Goal: Task Accomplishment & Management: Use online tool/utility

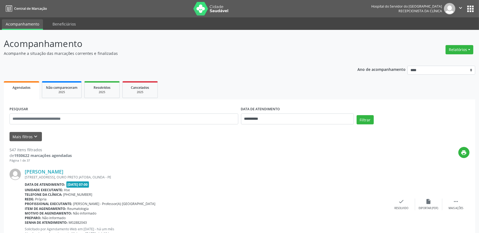
click at [50, 112] on div "PESQUISAR" at bounding box center [123, 116] width 231 height 23
click at [50, 114] on input "text" at bounding box center [124, 119] width 229 height 11
type input "**********"
click at [257, 118] on input "**********" at bounding box center [297, 119] width 113 height 11
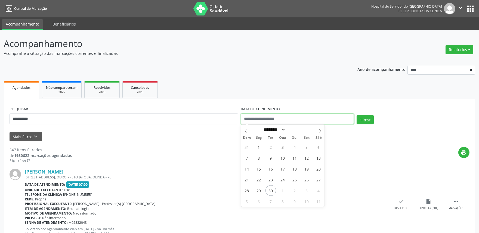
click at [356, 115] on button "Filtrar" at bounding box center [364, 119] width 17 height 9
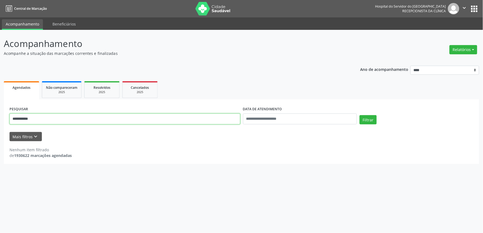
drag, startPoint x: 56, startPoint y: 118, endPoint x: 2, endPoint y: 118, distance: 53.8
click at [2, 118] on div "**********" at bounding box center [241, 131] width 483 height 203
click at [89, 120] on input "text" at bounding box center [125, 119] width 231 height 11
click at [81, 120] on input "text" at bounding box center [125, 119] width 231 height 11
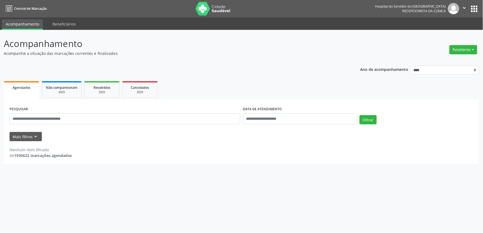
click at [184, 176] on div "Acompanhamento Acompanhe a situação das marcações correntes e finalizadas Relat…" at bounding box center [241, 131] width 483 height 203
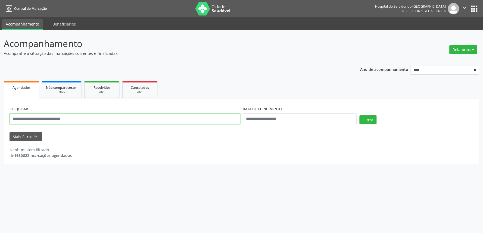
click at [40, 119] on input "text" at bounding box center [125, 119] width 231 height 11
type input "**********"
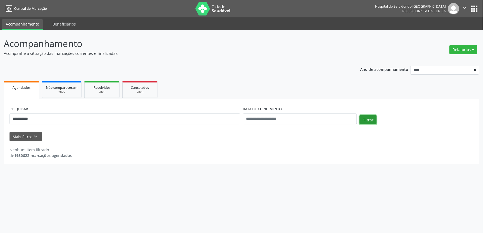
click at [367, 117] on button "Filtrar" at bounding box center [368, 119] width 17 height 9
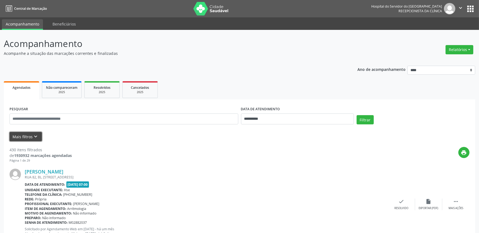
click at [33, 134] on icon "keyboard_arrow_down" at bounding box center [36, 137] width 6 height 6
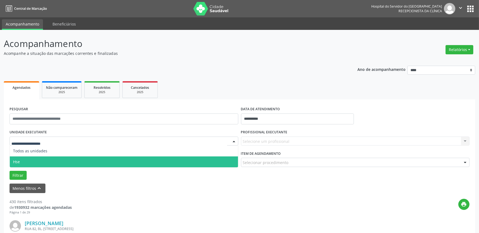
click at [33, 159] on span "Hse" at bounding box center [124, 162] width 228 height 11
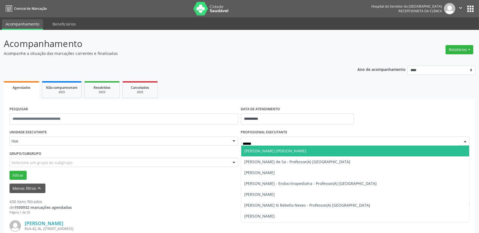
type input "*******"
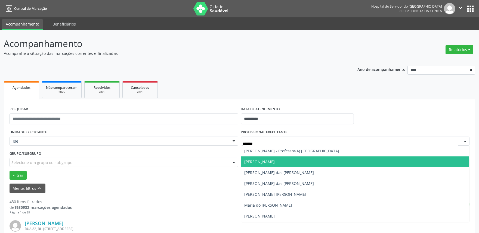
click at [265, 159] on span "[PERSON_NAME]" at bounding box center [259, 161] width 30 height 5
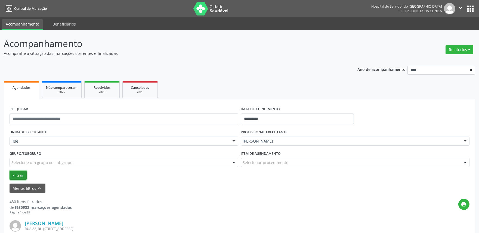
click at [20, 175] on button "Filtrar" at bounding box center [18, 175] width 17 height 9
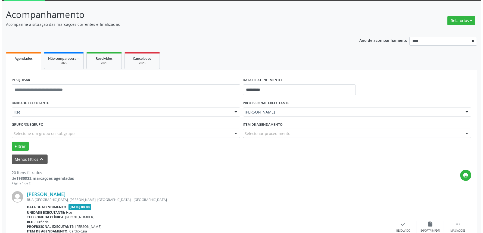
scroll to position [60, 0]
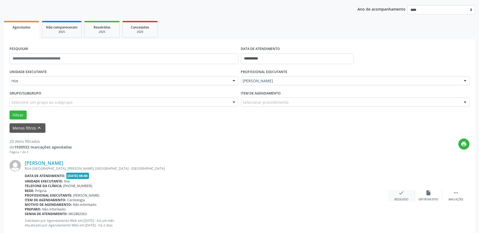
click at [400, 200] on div "Resolvido" at bounding box center [401, 200] width 14 height 4
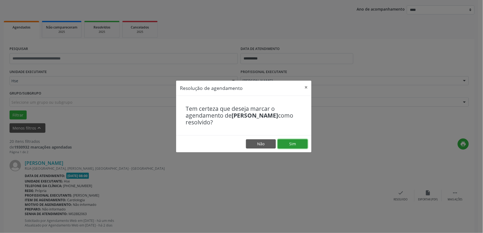
click at [293, 145] on button "Sim" at bounding box center [293, 143] width 30 height 9
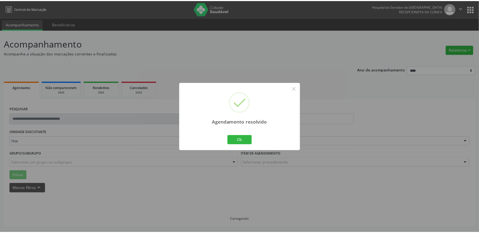
scroll to position [0, 0]
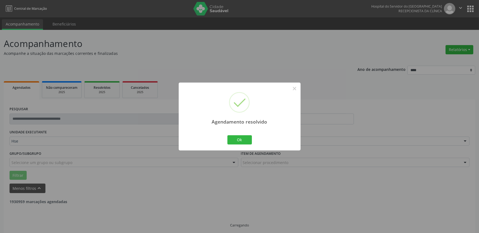
click at [244, 133] on div "Agendamento resolvido × Ok Cancel" at bounding box center [240, 117] width 122 height 68
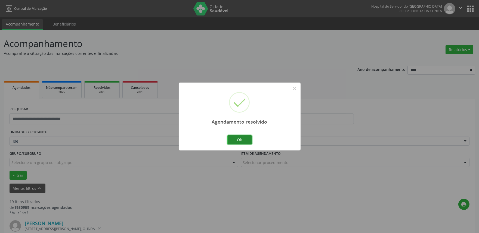
click at [243, 140] on button "Ok" at bounding box center [239, 139] width 24 height 9
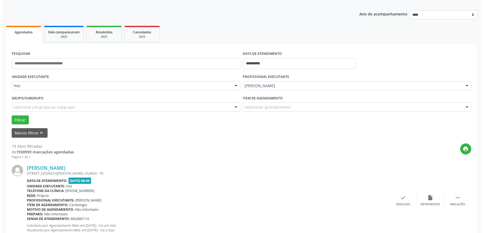
scroll to position [60, 0]
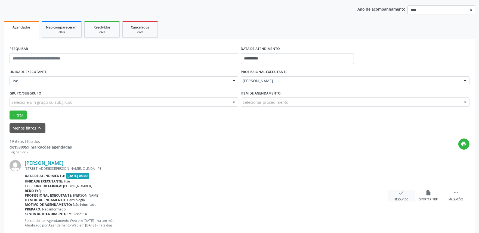
click at [400, 196] on div "check Resolvido" at bounding box center [401, 196] width 27 height 12
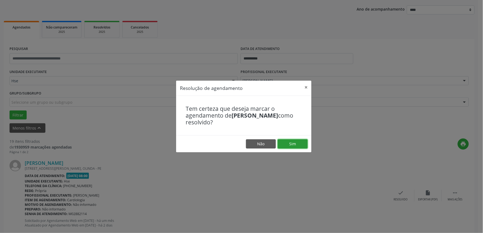
click at [289, 145] on button "Sim" at bounding box center [293, 143] width 30 height 9
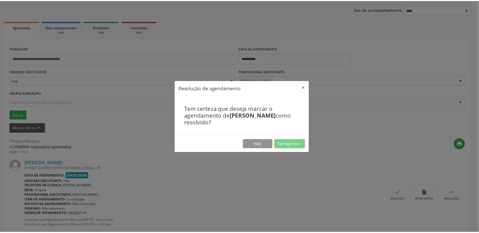
scroll to position [0, 0]
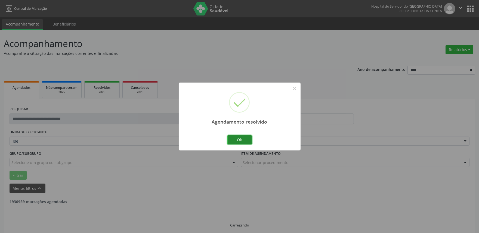
click at [239, 140] on button "Ok" at bounding box center [239, 139] width 24 height 9
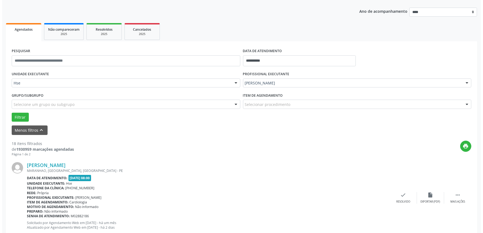
scroll to position [64, 0]
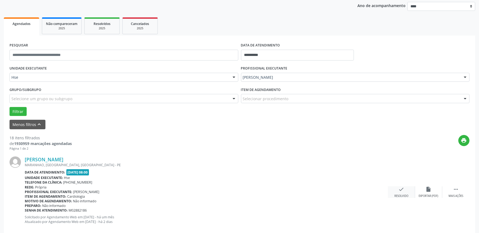
click at [405, 189] on div "check Resolvido" at bounding box center [401, 192] width 27 height 12
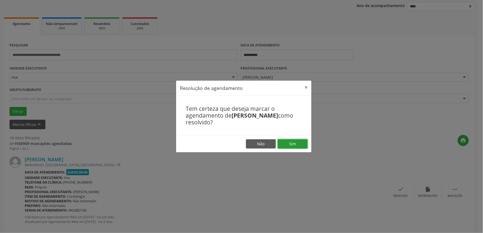
click at [298, 144] on button "Sim" at bounding box center [293, 143] width 30 height 9
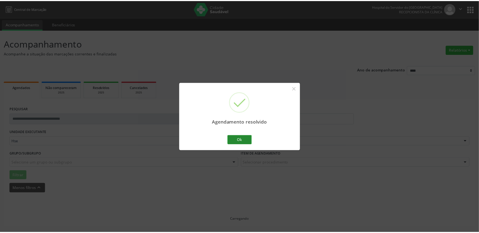
scroll to position [0, 0]
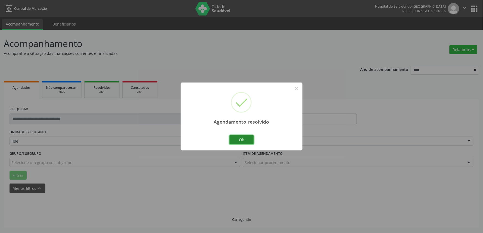
click at [244, 139] on button "Ok" at bounding box center [241, 139] width 24 height 9
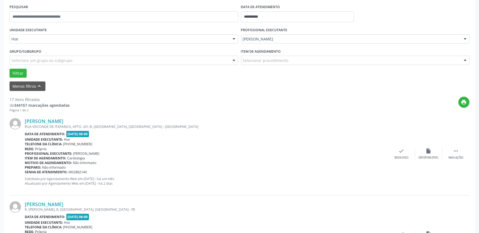
scroll to position [124, 0]
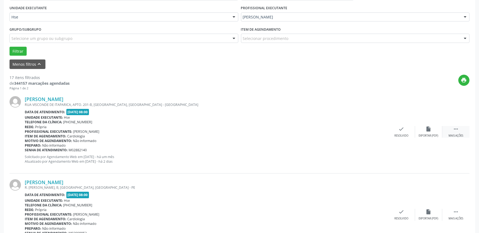
click at [451, 131] on div " Mais ações" at bounding box center [455, 132] width 27 height 12
click at [432, 134] on div "Não compareceu" at bounding box center [428, 136] width 23 height 4
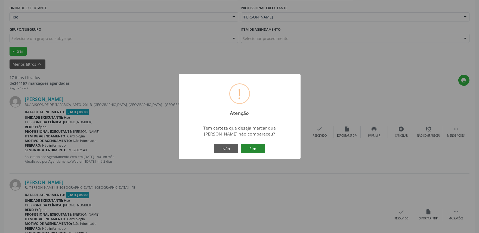
click at [250, 149] on button "Sim" at bounding box center [253, 148] width 24 height 9
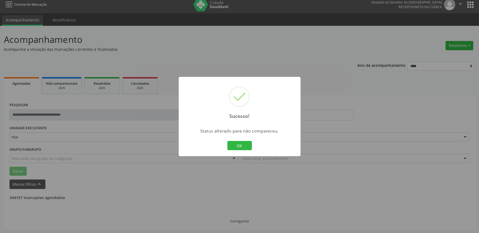
scroll to position [4, 0]
click at [242, 143] on button "OK" at bounding box center [239, 145] width 24 height 9
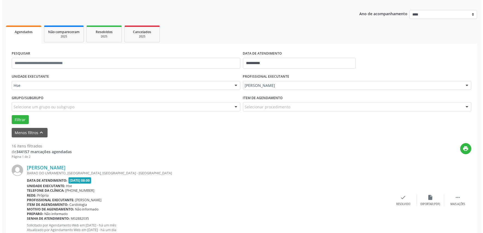
scroll to position [64, 0]
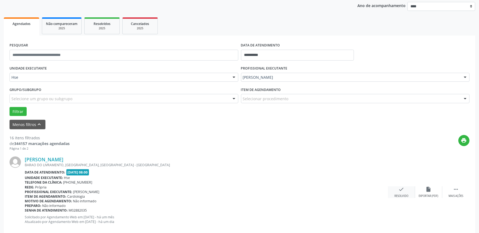
click at [404, 193] on div "check Resolvido" at bounding box center [401, 192] width 27 height 12
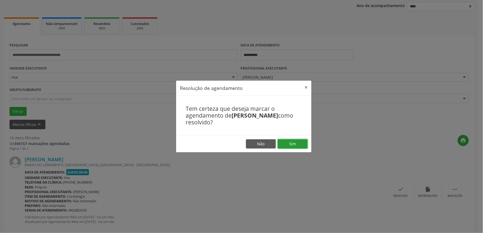
click at [298, 145] on button "Sim" at bounding box center [293, 143] width 30 height 9
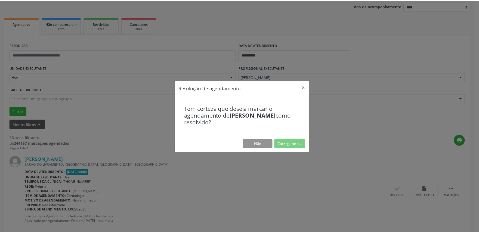
scroll to position [0, 0]
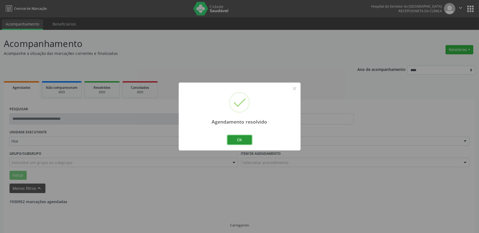
click at [233, 137] on button "Ok" at bounding box center [239, 139] width 24 height 9
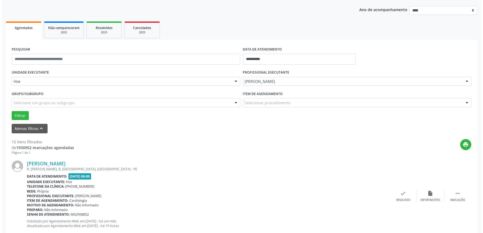
scroll to position [64, 0]
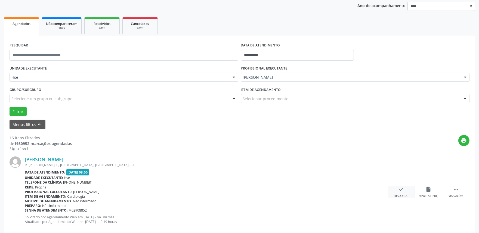
click at [394, 194] on div "Resolvido" at bounding box center [401, 196] width 14 height 4
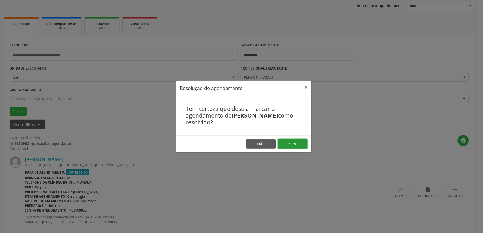
click at [294, 148] on button "Sim" at bounding box center [293, 143] width 30 height 9
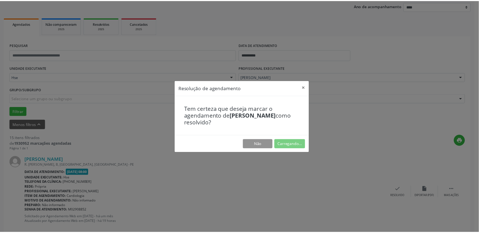
scroll to position [0, 0]
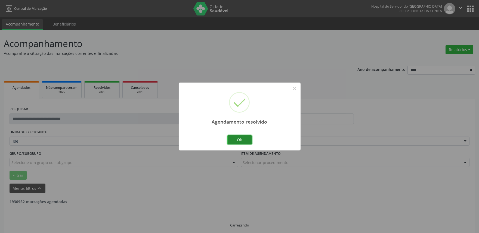
click at [249, 141] on button "Ok" at bounding box center [239, 139] width 24 height 9
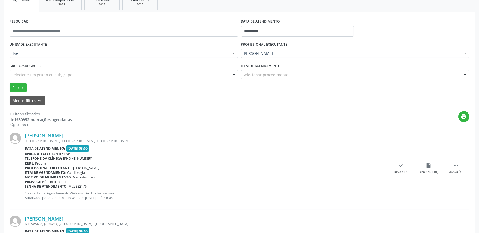
scroll to position [94, 0]
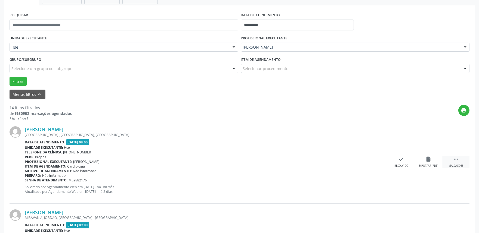
click at [453, 164] on div "Mais ações" at bounding box center [455, 166] width 15 height 4
click at [427, 161] on icon "alarm_off" at bounding box center [428, 159] width 6 height 6
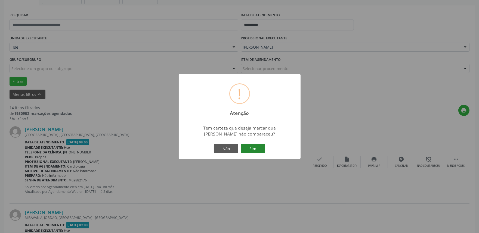
click at [264, 150] on button "Sim" at bounding box center [253, 148] width 24 height 9
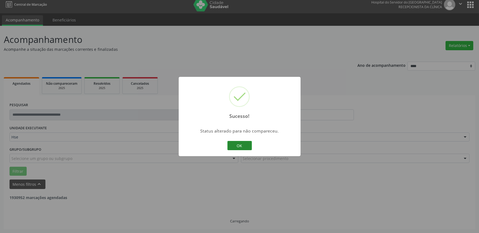
scroll to position [4, 0]
click at [239, 145] on button "OK" at bounding box center [239, 145] width 24 height 9
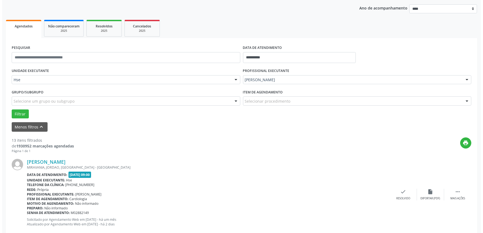
scroll to position [64, 0]
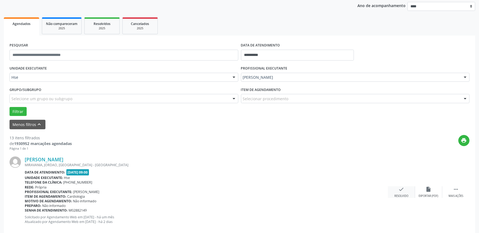
click at [398, 187] on icon "check" at bounding box center [401, 189] width 6 height 6
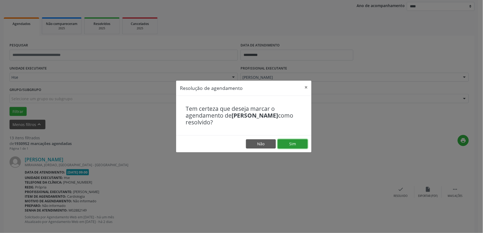
click at [289, 142] on button "Sim" at bounding box center [293, 143] width 30 height 9
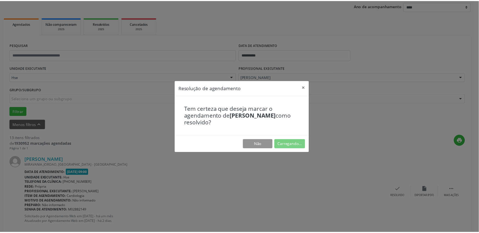
scroll to position [0, 0]
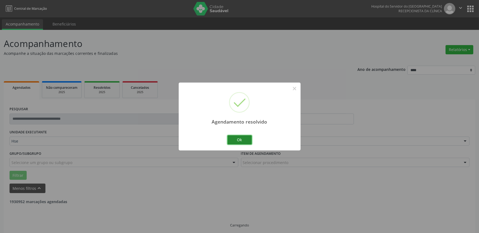
click at [244, 136] on button "Ok" at bounding box center [239, 139] width 24 height 9
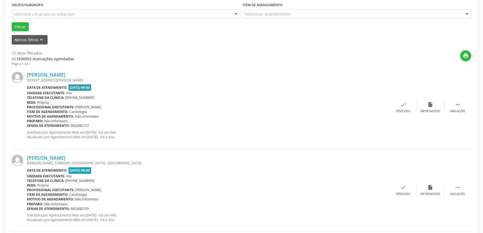
scroll to position [151, 0]
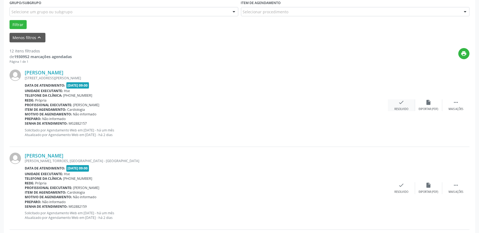
click at [403, 108] on div "Resolvido" at bounding box center [401, 109] width 14 height 4
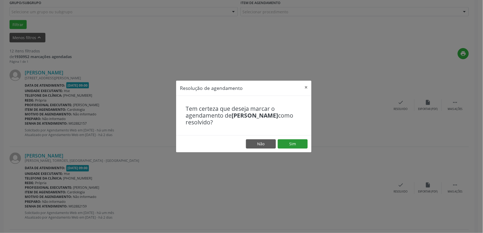
click at [301, 138] on footer "Não Sim" at bounding box center [243, 143] width 135 height 17
click at [301, 141] on button "Sim" at bounding box center [293, 143] width 30 height 9
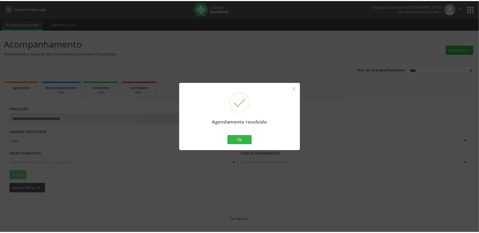
scroll to position [0, 0]
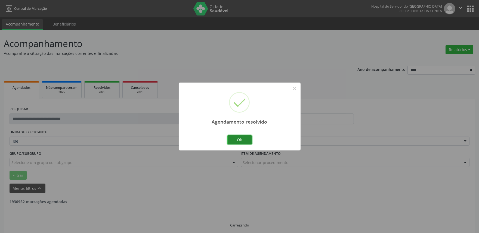
click at [236, 143] on button "Ok" at bounding box center [239, 139] width 24 height 9
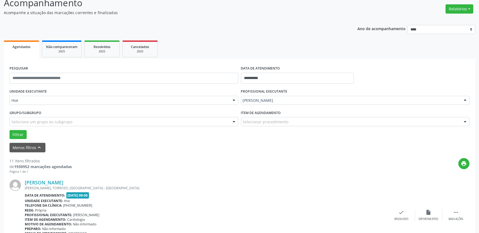
scroll to position [60, 0]
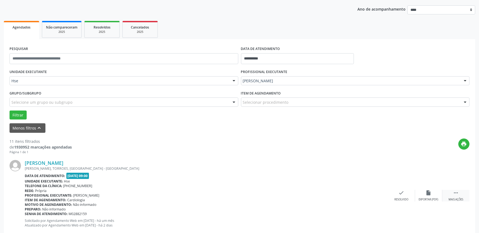
drag, startPoint x: 463, startPoint y: 196, endPoint x: 449, endPoint y: 197, distance: 14.4
click at [463, 197] on div " Mais ações" at bounding box center [455, 196] width 27 height 12
click at [430, 192] on icon "alarm_off" at bounding box center [428, 193] width 6 height 6
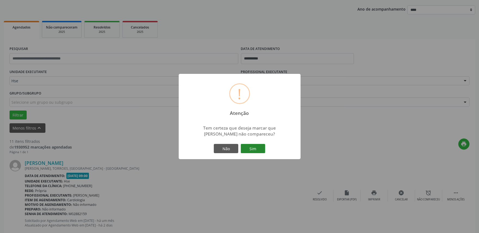
click at [260, 153] on button "Sim" at bounding box center [253, 148] width 24 height 9
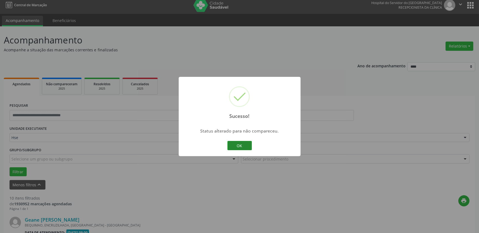
click at [248, 148] on button "OK" at bounding box center [239, 145] width 24 height 9
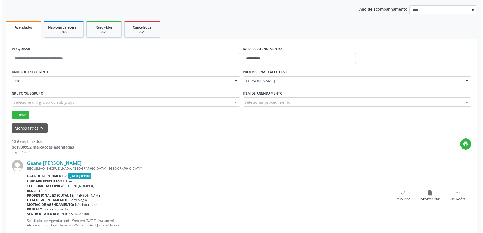
scroll to position [91, 0]
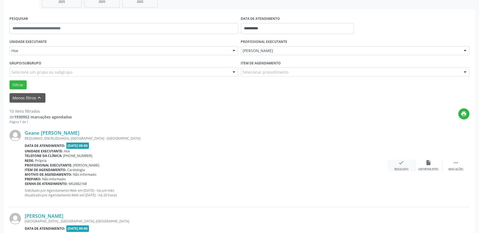
click at [396, 165] on div "check Resolvido" at bounding box center [401, 166] width 27 height 12
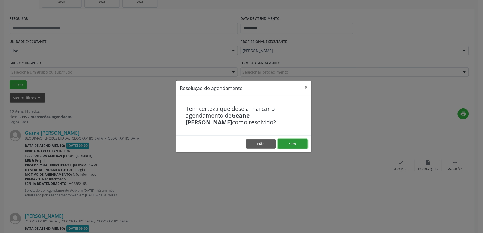
click at [299, 143] on button "Sim" at bounding box center [293, 143] width 30 height 9
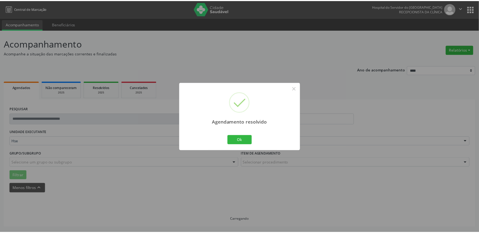
scroll to position [0, 0]
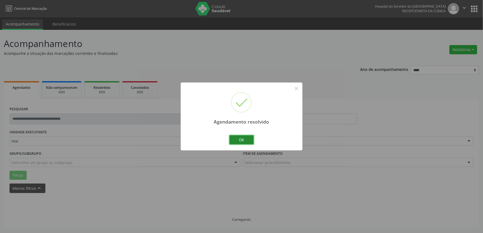
click at [236, 138] on button "Ok" at bounding box center [241, 139] width 24 height 9
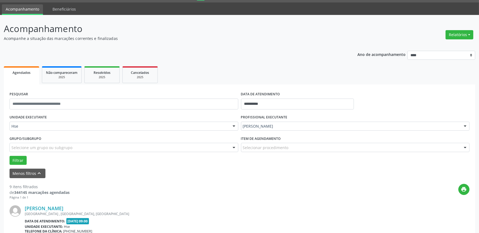
scroll to position [30, 0]
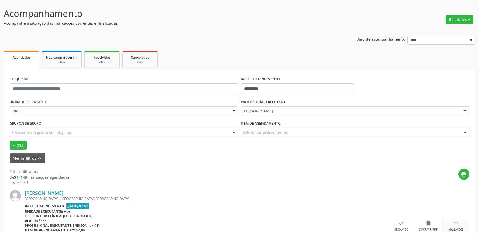
click at [465, 224] on div " Mais ações" at bounding box center [455, 226] width 27 height 12
click at [433, 225] on div "alarm_off Não compareceu" at bounding box center [428, 226] width 27 height 12
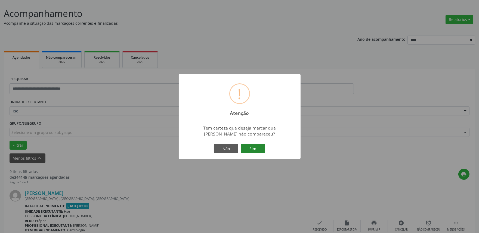
click at [254, 148] on button "Sim" at bounding box center [253, 148] width 24 height 9
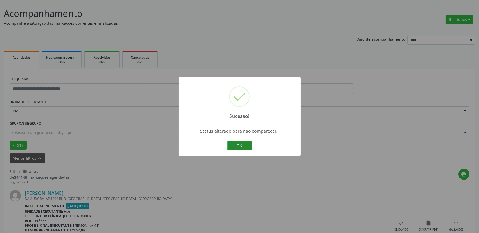
click at [232, 148] on button "OK" at bounding box center [239, 145] width 24 height 9
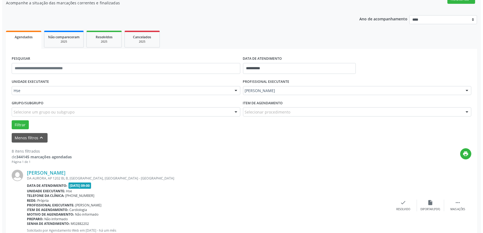
scroll to position [60, 0]
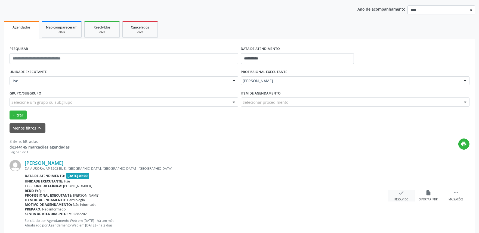
click at [412, 193] on div "check Resolvido" at bounding box center [401, 196] width 27 height 12
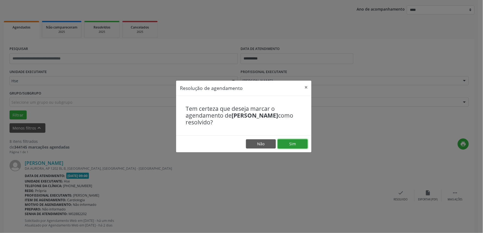
click at [290, 143] on button "Sim" at bounding box center [293, 143] width 30 height 9
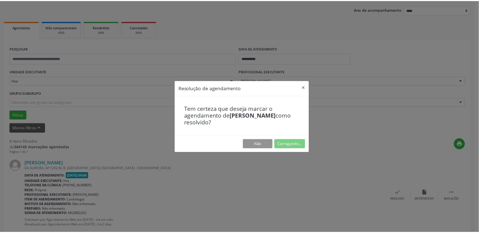
scroll to position [0, 0]
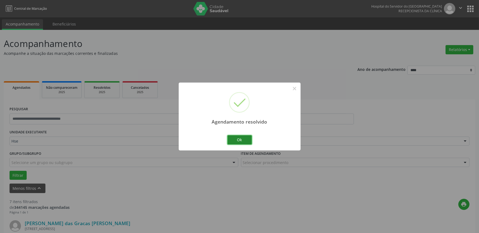
click at [245, 142] on button "Ok" at bounding box center [239, 139] width 24 height 9
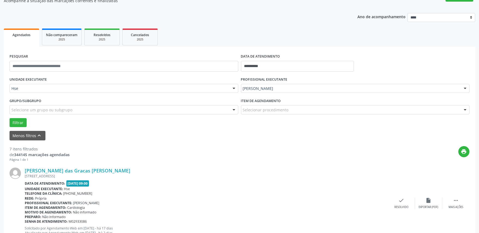
scroll to position [60, 0]
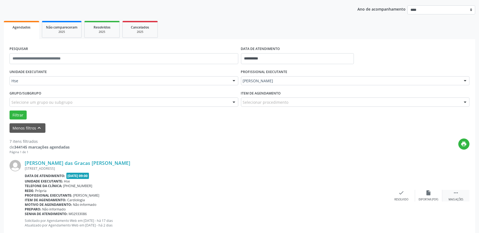
click at [455, 196] on div " Mais ações" at bounding box center [455, 196] width 27 height 12
click at [432, 194] on div "alarm_off Não compareceu" at bounding box center [428, 196] width 27 height 12
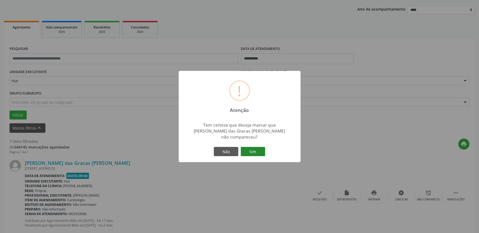
click at [257, 147] on button "Sim" at bounding box center [253, 151] width 24 height 9
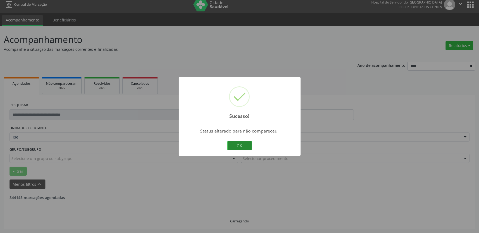
click at [236, 147] on button "OK" at bounding box center [239, 145] width 24 height 9
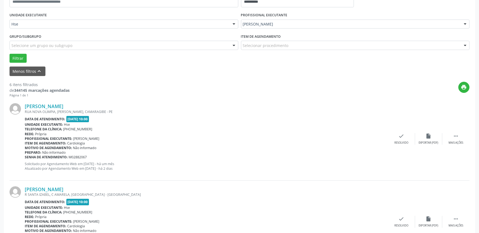
scroll to position [121, 0]
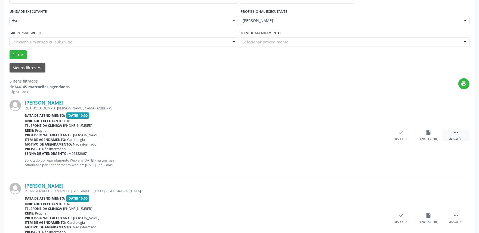
click at [454, 137] on div " Mais ações" at bounding box center [455, 136] width 27 height 12
click at [434, 138] on div "Não compareceu" at bounding box center [428, 140] width 23 height 4
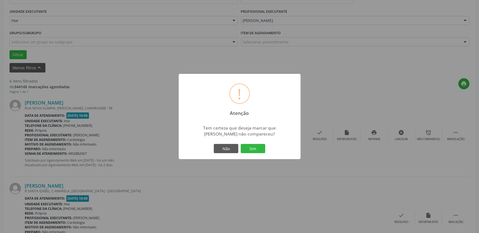
click at [267, 151] on div "! Atenção × Tem certeza que deseja marcar que Ednilza Viana da Silva não compar…" at bounding box center [240, 116] width 122 height 85
click at [249, 146] on button "Sim" at bounding box center [253, 148] width 24 height 9
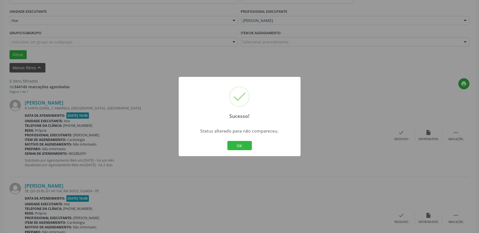
click at [241, 153] on div "Sucesso! × Status alterado para não compareceu. OK Cancel" at bounding box center [240, 116] width 122 height 79
click at [242, 147] on button "OK" at bounding box center [239, 145] width 24 height 9
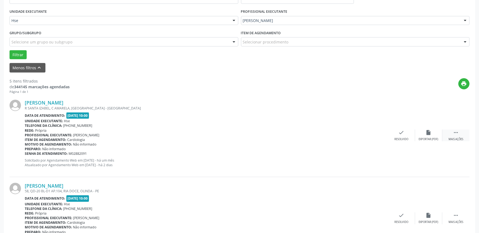
click at [458, 135] on icon "" at bounding box center [456, 133] width 6 height 6
click at [436, 138] on div "Não compareceu" at bounding box center [428, 140] width 23 height 4
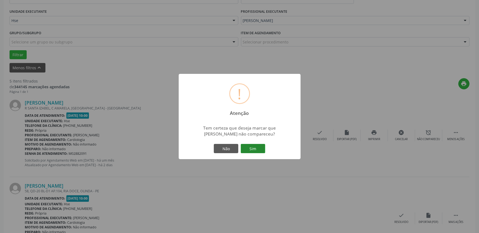
click at [254, 151] on button "Sim" at bounding box center [253, 148] width 24 height 9
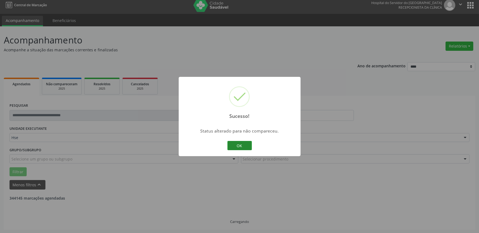
click at [247, 144] on button "OK" at bounding box center [239, 145] width 24 height 9
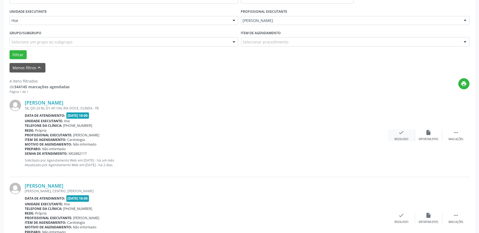
click at [408, 134] on div "check Resolvido" at bounding box center [401, 136] width 27 height 12
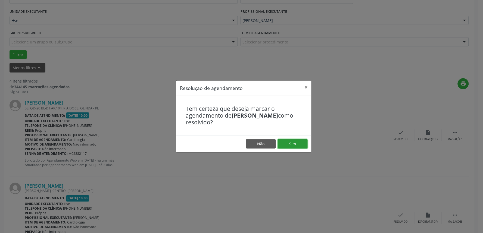
click at [299, 146] on button "Sim" at bounding box center [293, 143] width 30 height 9
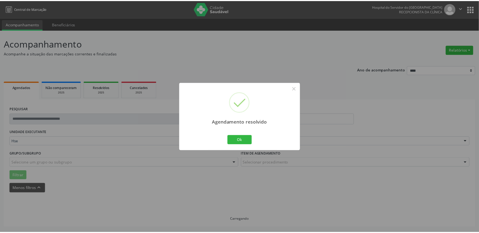
scroll to position [0, 0]
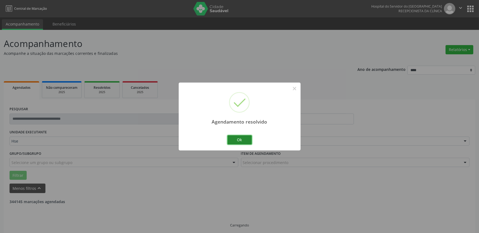
click at [244, 145] on button "Ok" at bounding box center [239, 139] width 24 height 9
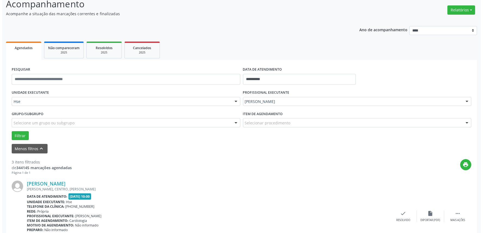
scroll to position [91, 0]
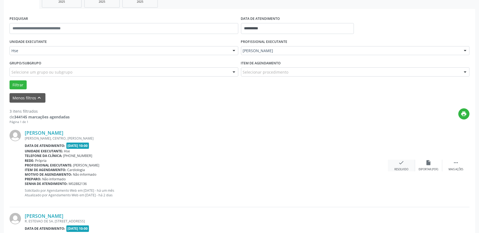
click at [405, 165] on div "check Resolvido" at bounding box center [401, 166] width 27 height 12
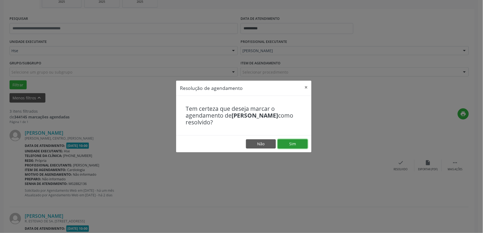
click at [301, 146] on button "Sim" at bounding box center [293, 143] width 30 height 9
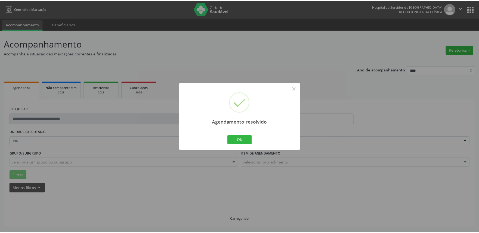
scroll to position [0, 0]
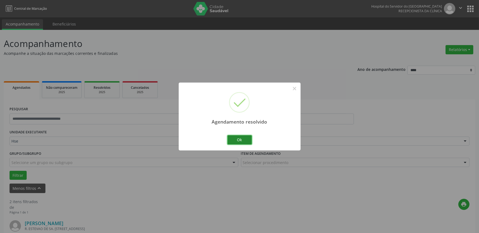
click at [248, 142] on button "Ok" at bounding box center [239, 139] width 24 height 9
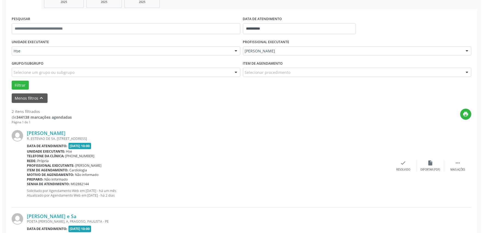
scroll to position [91, 0]
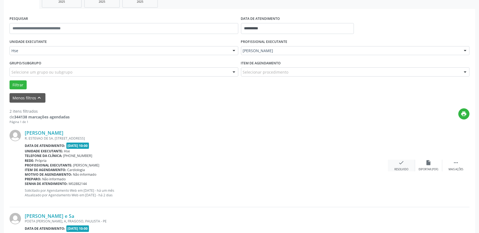
click at [402, 171] on div "Resolvido" at bounding box center [401, 170] width 14 height 4
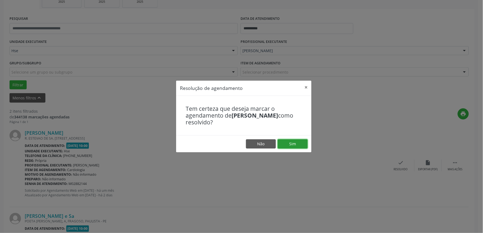
click at [301, 145] on button "Sim" at bounding box center [293, 143] width 30 height 9
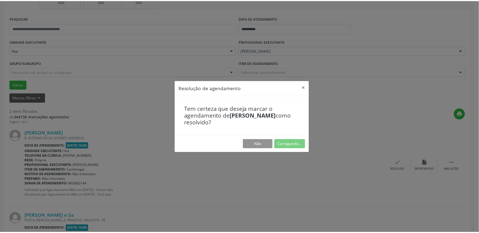
scroll to position [0, 0]
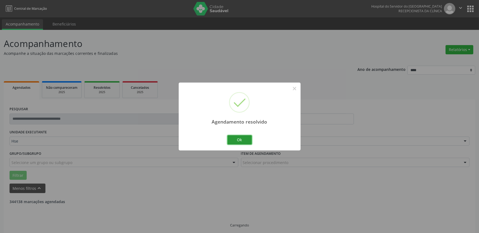
drag, startPoint x: 237, startPoint y: 138, endPoint x: 240, endPoint y: 139, distance: 2.9
click at [237, 139] on button "Ok" at bounding box center [239, 139] width 24 height 9
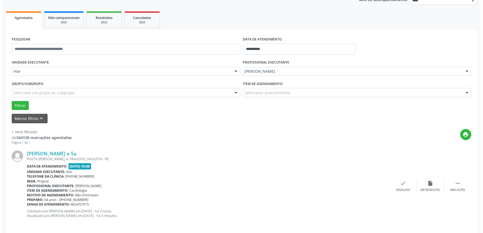
scroll to position [73, 0]
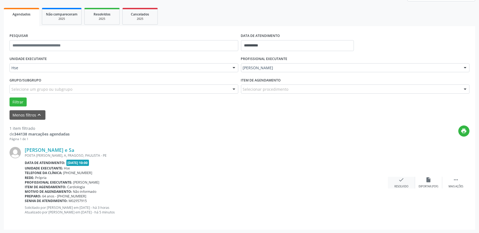
click at [406, 180] on div "check Resolvido" at bounding box center [401, 183] width 27 height 12
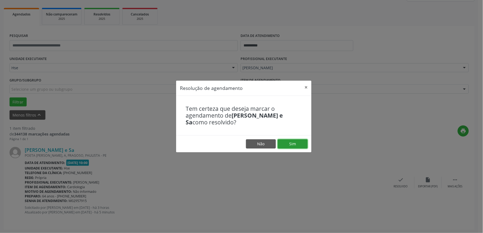
click at [299, 143] on button "Sim" at bounding box center [293, 143] width 30 height 9
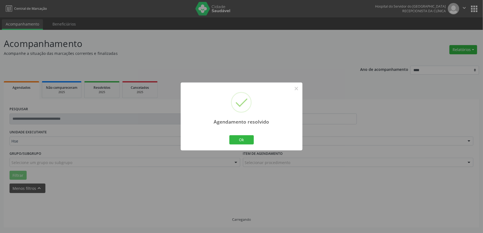
scroll to position [0, 0]
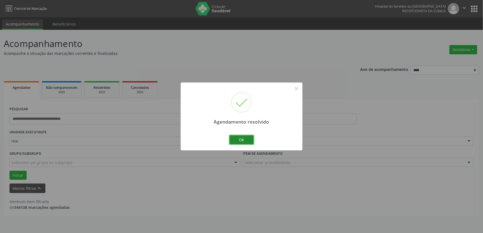
click at [241, 143] on button "Ok" at bounding box center [241, 139] width 24 height 9
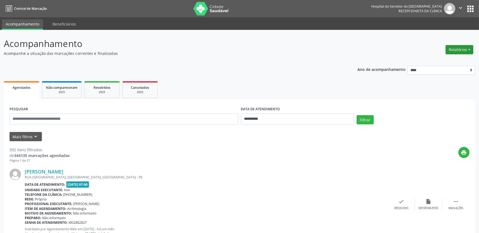
click at [455, 50] on button "Relatórios" at bounding box center [459, 49] width 28 height 9
click at [443, 60] on link "Agendamentos" at bounding box center [443, 61] width 58 height 8
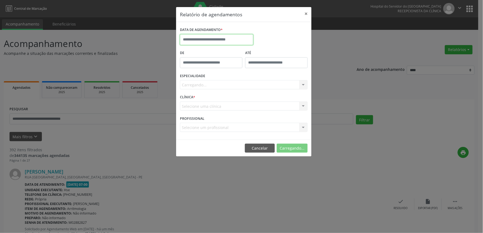
click at [207, 42] on input "text" at bounding box center [216, 39] width 73 height 11
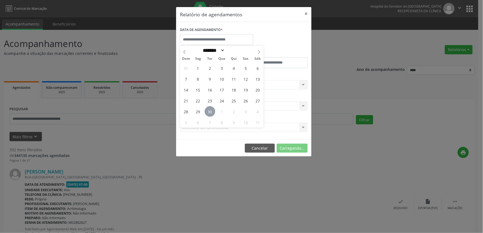
click at [207, 113] on span "30" at bounding box center [210, 111] width 11 height 11
type input "**********"
click at [207, 113] on span "30" at bounding box center [210, 111] width 11 height 11
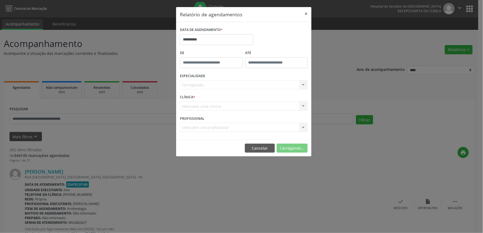
click at [215, 86] on div "Carregando... Nenhum resultado encontrado para: " " Não há nenhuma opção para s…" at bounding box center [244, 84] width 128 height 9
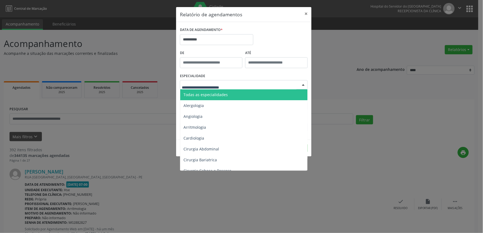
click at [216, 91] on span "Todas as especialidades" at bounding box center [244, 94] width 128 height 11
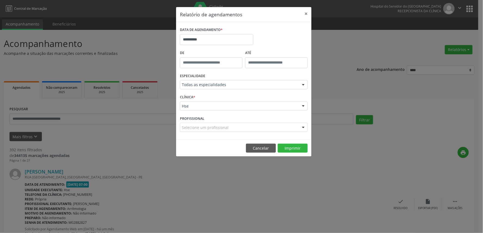
click at [214, 111] on div "CLÍNICA * Hse Hse Nenhum resultado encontrado para: " " Não há nenhuma opção pa…" at bounding box center [244, 103] width 130 height 21
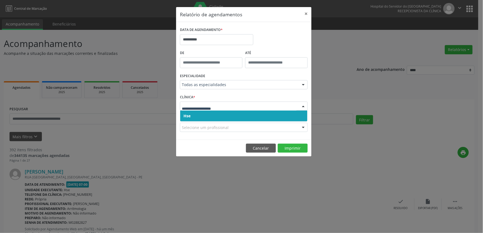
click at [216, 120] on span "Hse" at bounding box center [243, 116] width 127 height 11
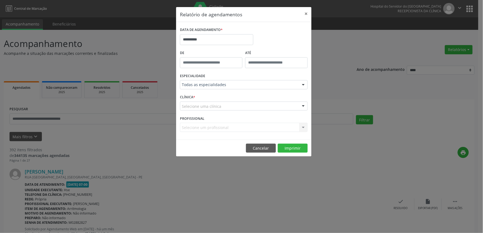
click at [223, 107] on div "Selecione uma clínica" at bounding box center [244, 106] width 128 height 9
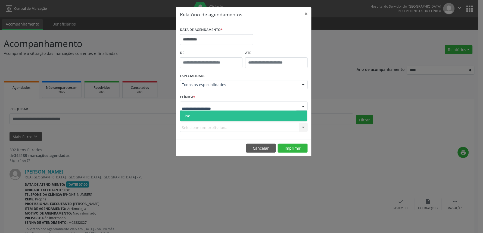
click at [221, 116] on span "Hse" at bounding box center [243, 116] width 127 height 11
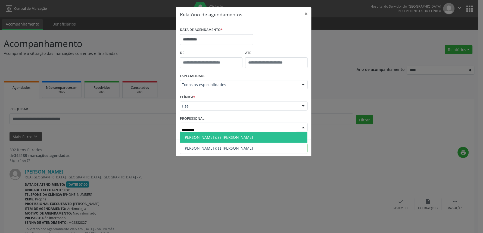
type input "********"
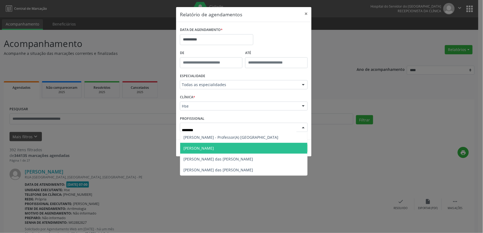
click at [201, 151] on span "[PERSON_NAME]" at bounding box center [243, 148] width 127 height 11
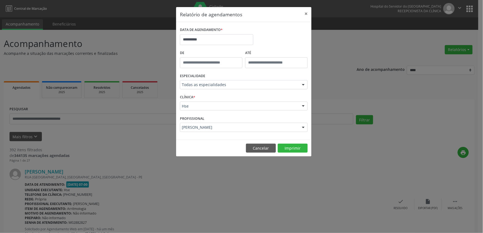
click at [294, 143] on footer "Cancelar Imprimir" at bounding box center [243, 148] width 135 height 17
click at [293, 145] on button "Imprimir" at bounding box center [293, 148] width 30 height 9
click at [307, 15] on button "×" at bounding box center [306, 13] width 11 height 13
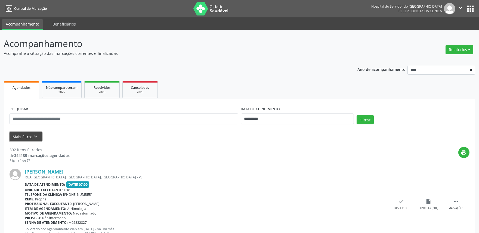
click at [23, 132] on button "Mais filtros keyboard_arrow_down" at bounding box center [26, 137] width 32 height 10
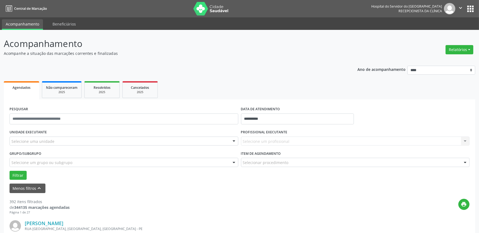
click at [67, 142] on div "Selecione uma unidade" at bounding box center [124, 141] width 229 height 9
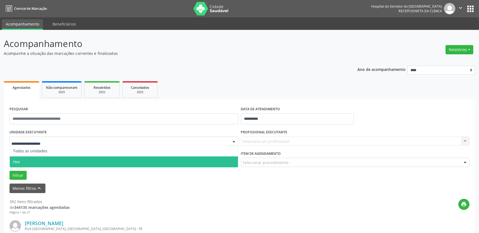
drag, startPoint x: 64, startPoint y: 156, endPoint x: 64, endPoint y: 160, distance: 4.1
click at [64, 160] on ul "Todos as unidades Hse Nenhum resultado encontrado para: " " Não há nenhuma opçã…" at bounding box center [124, 157] width 228 height 22
click at [64, 160] on span "Hse" at bounding box center [124, 162] width 228 height 11
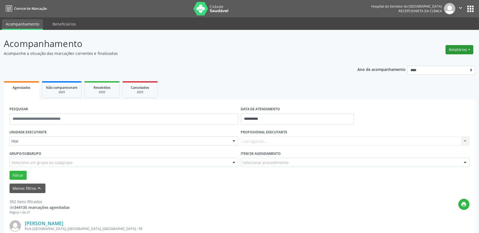
click at [447, 52] on button "Relatórios" at bounding box center [459, 49] width 28 height 9
click at [444, 62] on link "Agendamentos" at bounding box center [443, 61] width 58 height 8
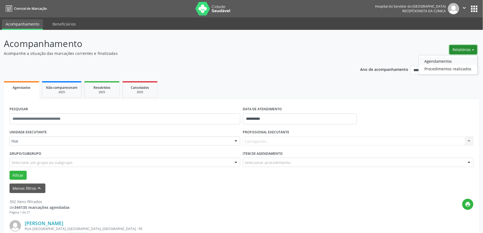
select select "*"
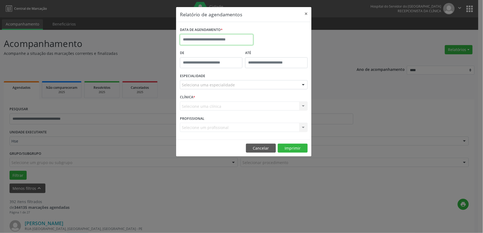
click at [213, 41] on input "text" at bounding box center [216, 39] width 73 height 11
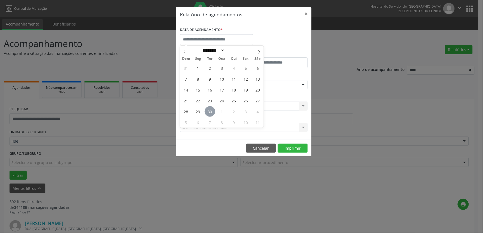
click at [209, 109] on span "30" at bounding box center [210, 111] width 11 height 11
type input "**********"
click at [209, 109] on span "30" at bounding box center [210, 111] width 11 height 11
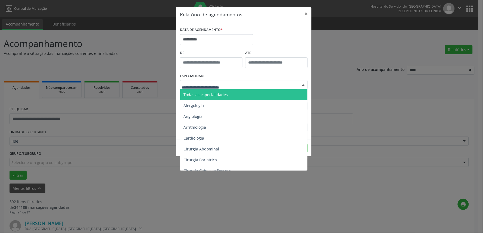
click at [218, 96] on span "Todas as especialidades" at bounding box center [205, 94] width 44 height 5
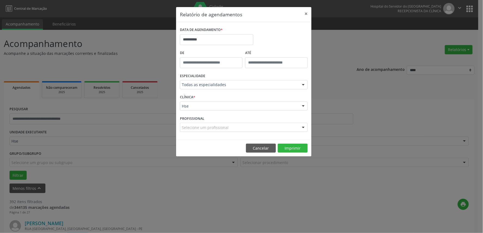
click at [219, 123] on div "PROFISSIONAL Selecione um profissional Todos os profissionais [PERSON_NAME] Int…" at bounding box center [244, 124] width 130 height 21
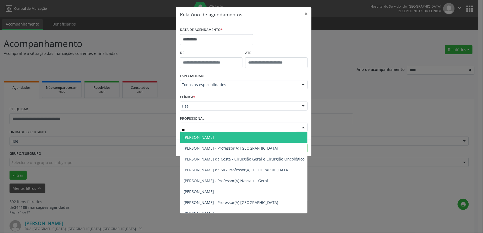
type input "***"
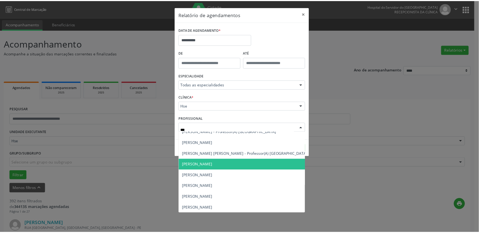
scroll to position [30, 0]
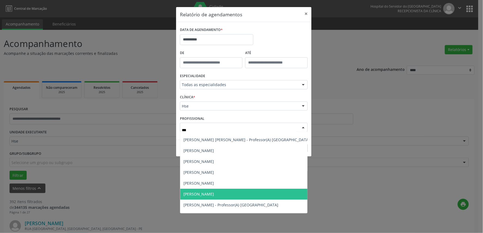
click at [214, 195] on span "[PERSON_NAME]" at bounding box center [198, 194] width 30 height 5
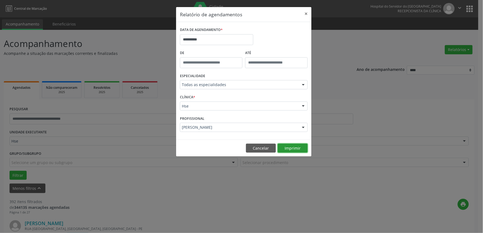
click at [294, 149] on button "Imprimir" at bounding box center [293, 148] width 30 height 9
click at [309, 15] on button "×" at bounding box center [306, 13] width 11 height 13
